Goal: Task Accomplishment & Management: Manage account settings

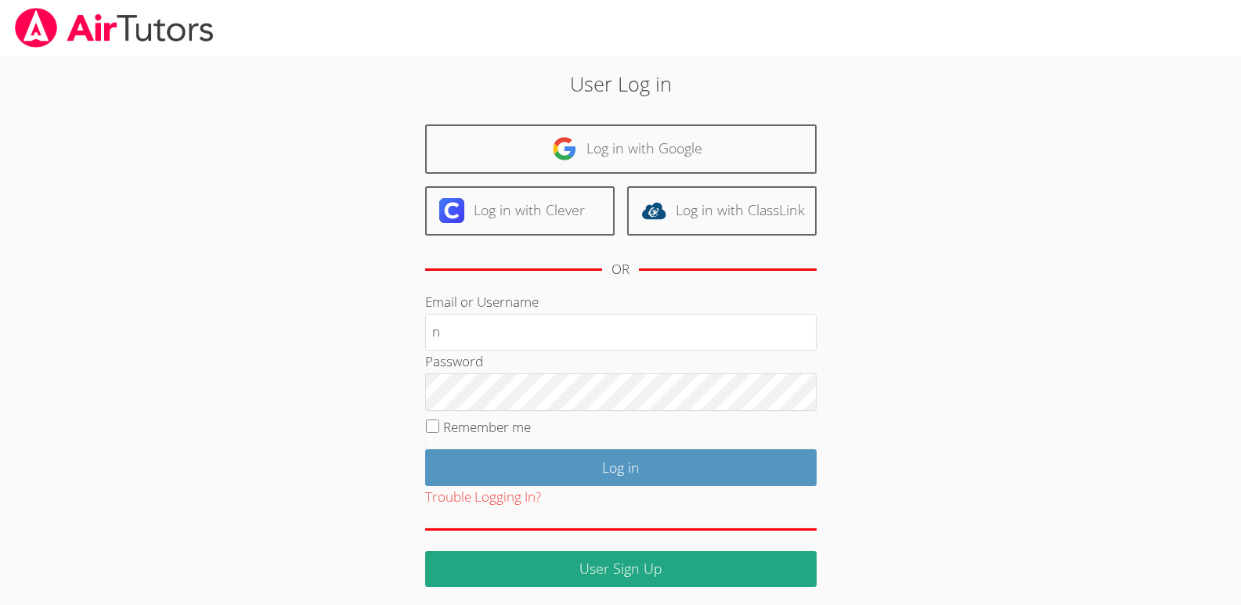
type input "[EMAIL_ADDRESS][DOMAIN_NAME]"
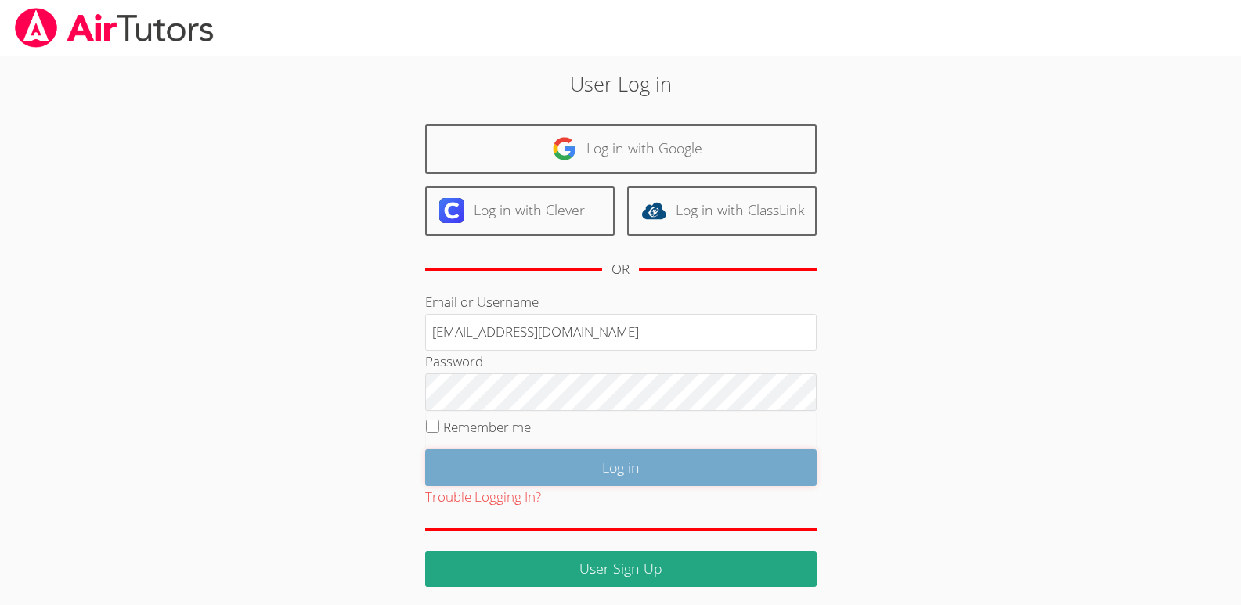
click at [630, 471] on input "Log in" at bounding box center [621, 467] width 392 height 37
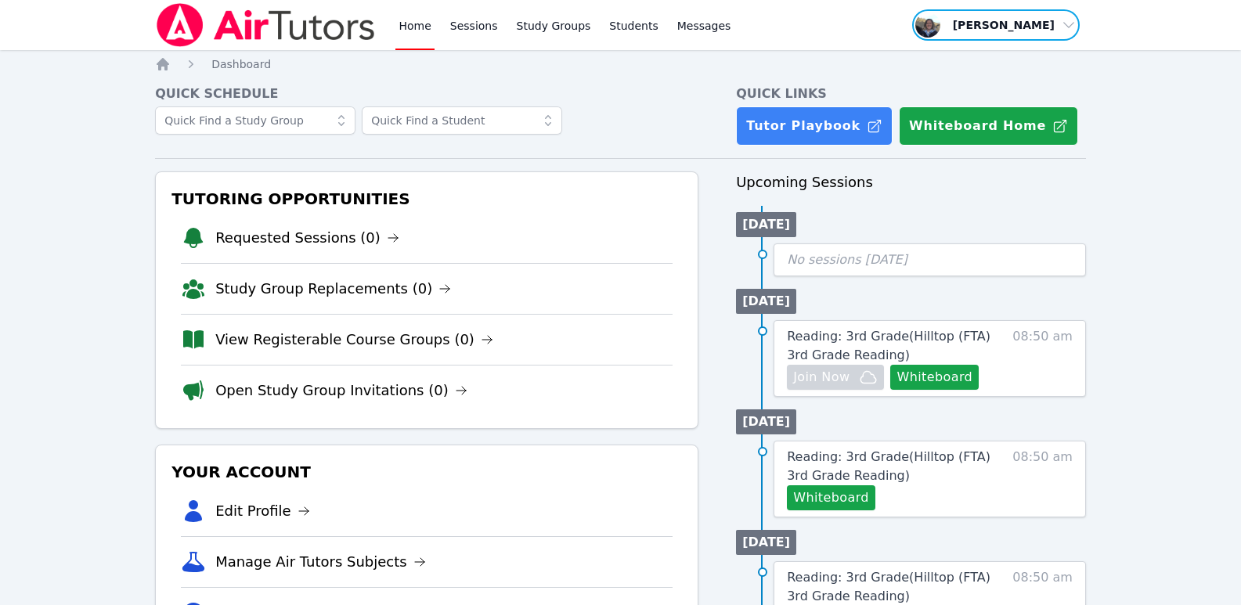
click at [1066, 27] on span "button" at bounding box center [996, 25] width 171 height 34
click at [950, 87] on button "Logout" at bounding box center [1001, 89] width 150 height 28
